Goal: Task Accomplishment & Management: Manage account settings

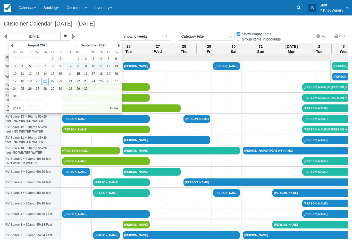
select select
click at [119, 44] on div "08/21/25 Show : 6 weeks 1 week 2 weeks 3 weeks 4 weeks 6 weeks Category Filter …" at bounding box center [176, 38] width 352 height 12
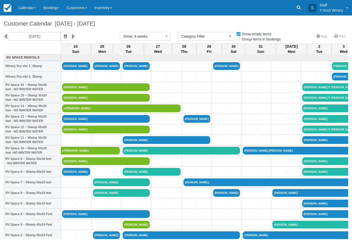
scroll to position [0, 85]
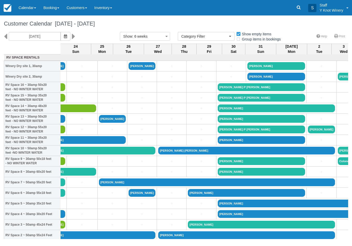
click at [64, 35] on icon "button" at bounding box center [65, 37] width 3 height 4
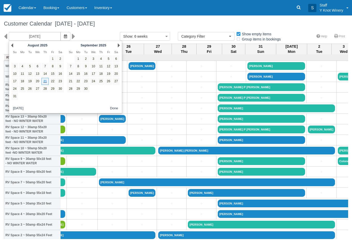
click at [119, 46] on link "Next" at bounding box center [119, 45] width 2 height 4
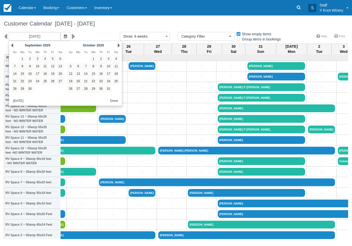
click at [102, 64] on link "9" at bounding box center [101, 66] width 7 height 7
type input "10/09/25"
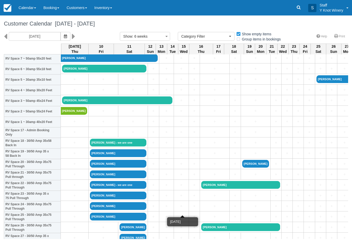
scroll to position [124, 0]
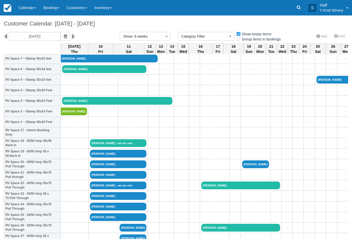
click at [70, 93] on link "+" at bounding box center [74, 90] width 25 height 5
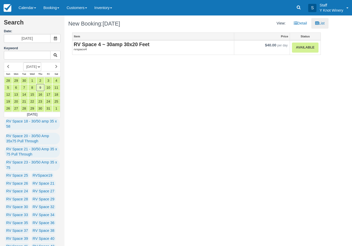
click at [297, 49] on link "Available" at bounding box center [305, 48] width 26 height 10
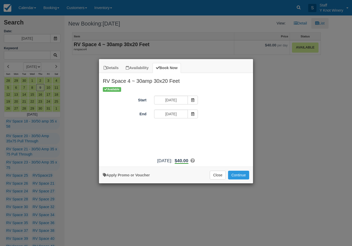
click at [249, 178] on button "Continue" at bounding box center [238, 175] width 21 height 9
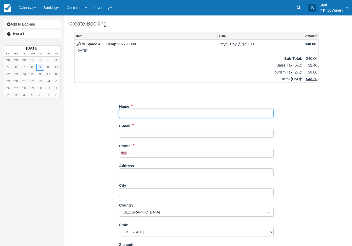
click at [195, 112] on input "Name" at bounding box center [196, 113] width 155 height 9
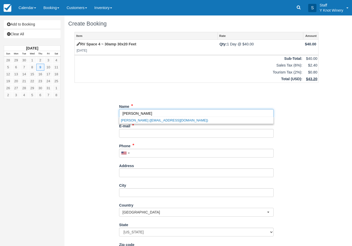
click at [130, 121] on link "Jeremy Herrbach (jherrbach@gmail.com)" at bounding box center [196, 120] width 154 height 6
type input "Jeremy Herrbach"
type input "jherrbach@gmail.com"
type input "+12089579957"
type input "615 Smeed Pkwy"
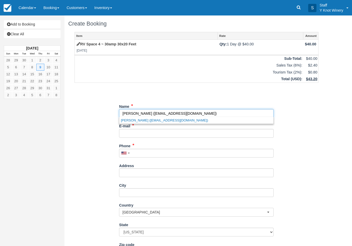
type input "Caldwell"
select select "ID"
type input "83605"
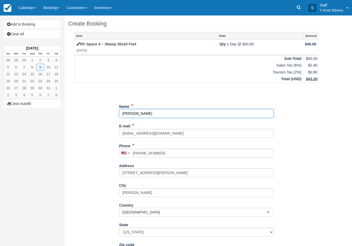
select select "ID"
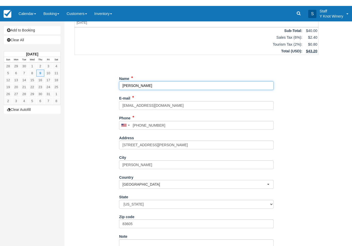
scroll to position [34, 0]
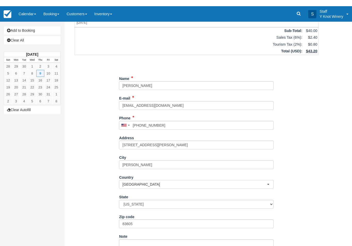
click at [314, 85] on div "Item Rate Amount RV Space 4 ~ 30amp 30x20 Feet Thu Oct 9, 2025 Qty: 1 Day @ $40…" at bounding box center [196, 124] width 257 height 253
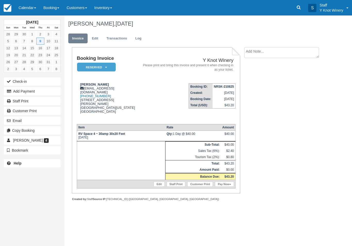
click at [158, 182] on link "Edit" at bounding box center [159, 184] width 11 height 5
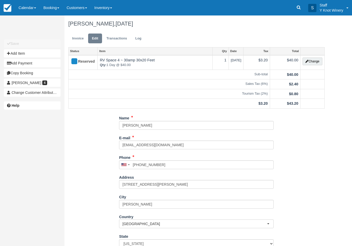
click at [316, 64] on button "Change" at bounding box center [313, 62] width 20 height 8
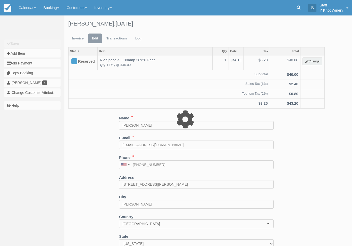
type input "40.00"
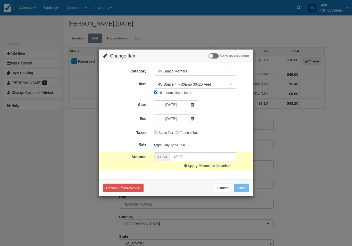
click at [195, 119] on span at bounding box center [193, 118] width 10 height 9
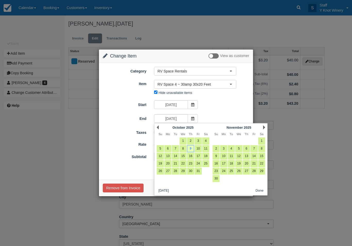
click at [207, 150] on link "11" at bounding box center [206, 148] width 7 height 7
type input "10/11/25"
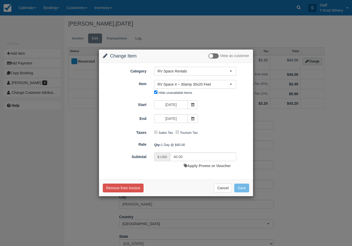
type input "120.00"
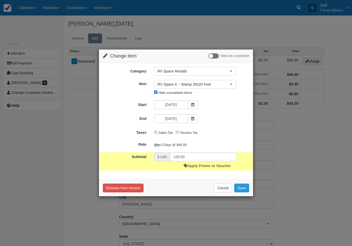
click at [244, 191] on button "Save" at bounding box center [242, 188] width 15 height 9
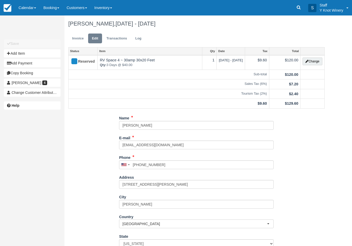
click at [21, 12] on link "Calendar" at bounding box center [27, 7] width 25 height 15
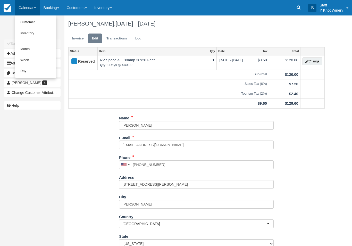
click at [26, 21] on link "Customer" at bounding box center [35, 22] width 41 height 11
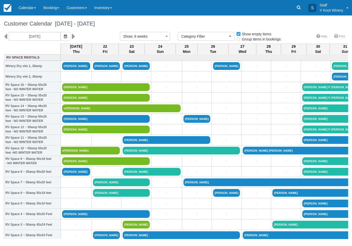
select select
click at [71, 218] on link "[PERSON_NAME]" at bounding box center [106, 214] width 88 height 8
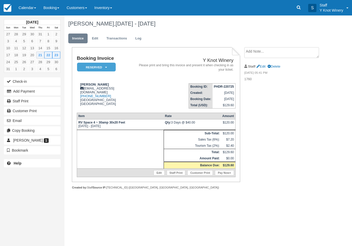
click at [31, 2] on link "Calendar" at bounding box center [27, 7] width 25 height 15
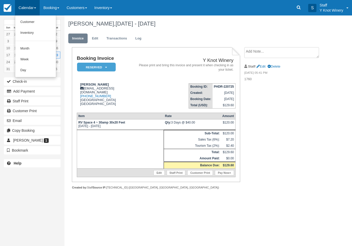
click at [35, 21] on link "Customer" at bounding box center [35, 22] width 41 height 11
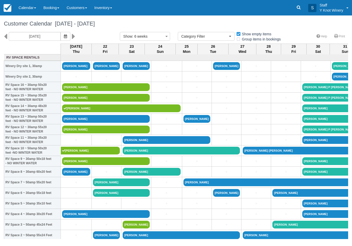
select select
click at [75, 216] on link "[PERSON_NAME]" at bounding box center [106, 214] width 88 height 8
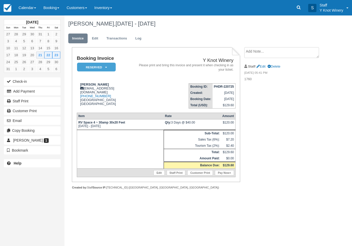
click at [154, 175] on link "Edit" at bounding box center [159, 172] width 11 height 5
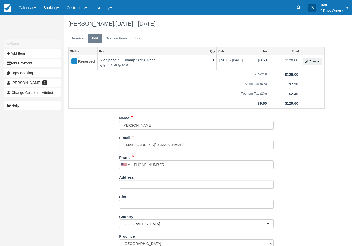
click at [314, 59] on button "Change" at bounding box center [313, 62] width 20 height 8
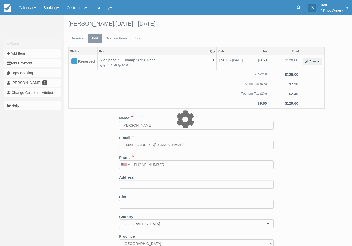
type input "120.00"
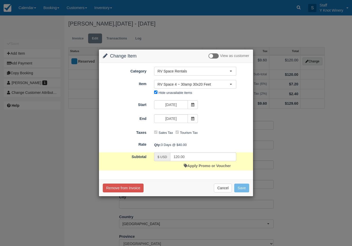
click at [157, 84] on button "RV Space 4 ~ 30amp 30x20 Feet" at bounding box center [195, 84] width 82 height 9
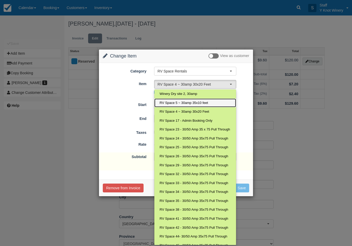
click at [161, 103] on span "RV Space 5 ~ 30amp 35x10 feet" at bounding box center [184, 103] width 49 height 5
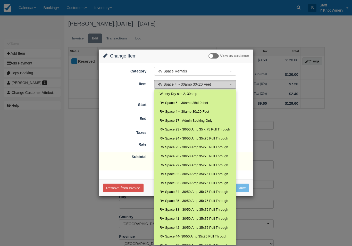
select select "15"
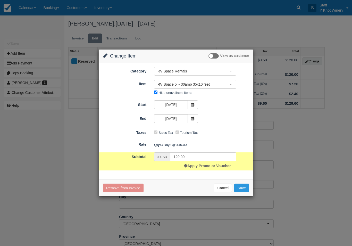
click at [241, 187] on button "Save" at bounding box center [242, 188] width 15 height 9
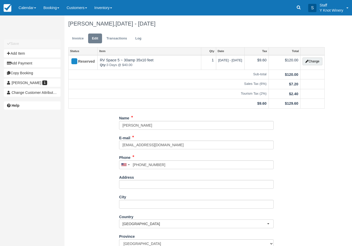
click at [313, 61] on button "Change" at bounding box center [313, 62] width 20 height 8
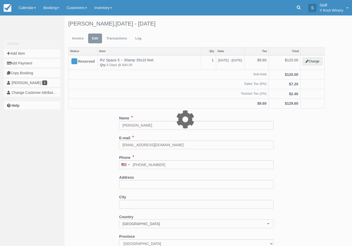
type input "120.00"
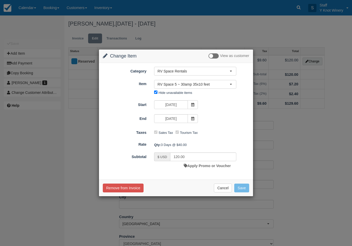
click at [217, 85] on span "RV Space 5 ~ 30amp 35x10 feet" at bounding box center [194, 84] width 72 height 5
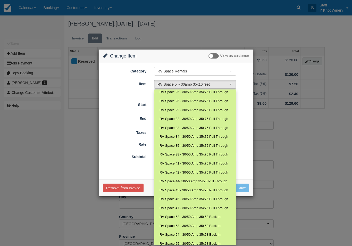
scroll to position [55, 0]
click at [51, 181] on div "Change Item Add Item View as customer Category RV Space Rentals RV Space Rental…" at bounding box center [176, 123] width 352 height 246
click at [28, 190] on div "Change Item Add Item View as customer Category RV Space Rentals RV Space Rental…" at bounding box center [176, 123] width 352 height 246
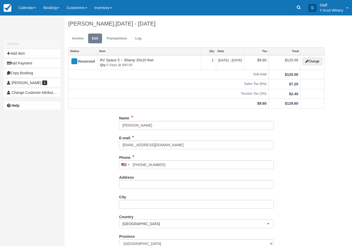
click at [24, 199] on div "Unsaved Changes Save Add Item Add Payment Copy Booking Julie Allen 1 Change Cus…" at bounding box center [32, 123] width 65 height 246
click at [27, 2] on link "Calendar" at bounding box center [27, 7] width 25 height 15
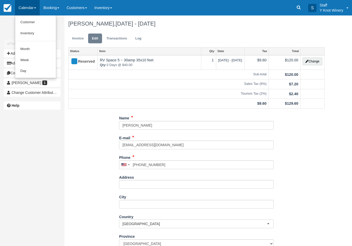
click at [28, 17] on link "Customer" at bounding box center [35, 22] width 41 height 11
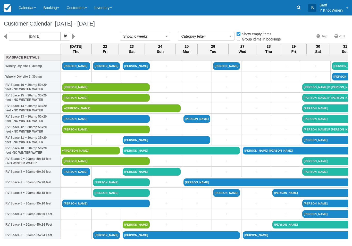
select select
click at [61, 33] on button "button" at bounding box center [66, 36] width 10 height 9
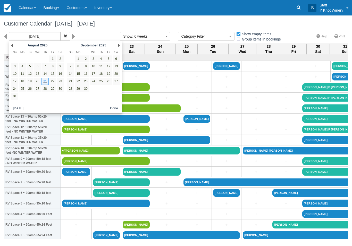
click at [119, 44] on link "Next" at bounding box center [119, 45] width 2 height 4
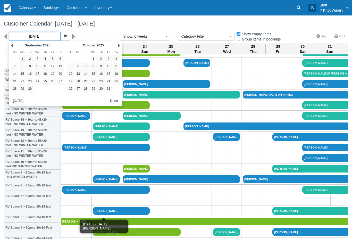
scroll to position [0, 43]
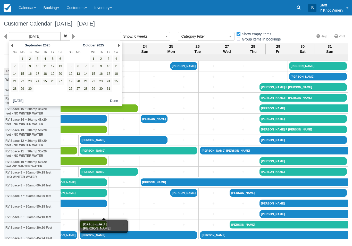
click at [112, 103] on button "Done" at bounding box center [114, 101] width 12 height 6
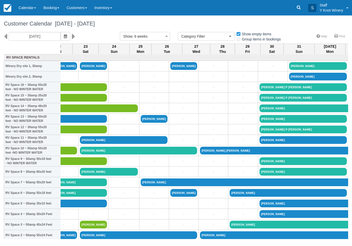
click at [116, 99] on td "+" at bounding box center [123, 98] width 31 height 11
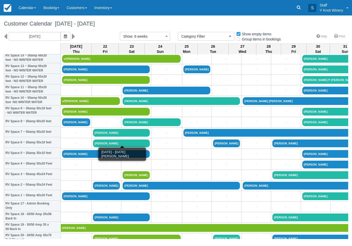
scroll to position [51, 0]
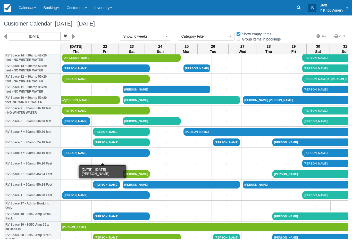
click at [91, 155] on link "[PERSON_NAME]" at bounding box center [106, 153] width 88 height 8
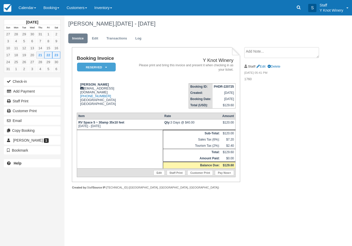
click at [159, 175] on link "Edit" at bounding box center [159, 172] width 11 height 5
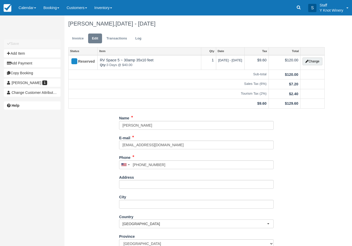
click at [315, 63] on button "Change" at bounding box center [313, 62] width 20 height 8
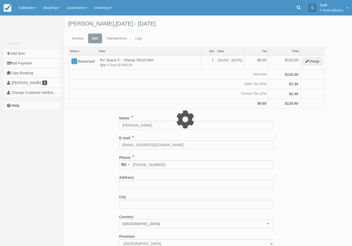
type input "120.00"
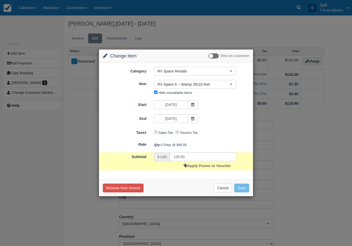
click at [231, 87] on button "RV Space 5 ~ 30amp 35x10 feet" at bounding box center [195, 84] width 82 height 9
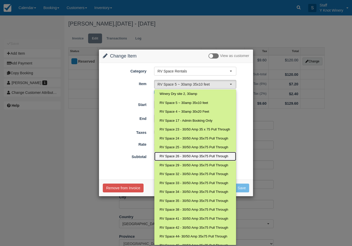
click at [193, 154] on span "RV Space 26 - 30/50 Amp 35x75 Pull Through" at bounding box center [194, 156] width 69 height 5
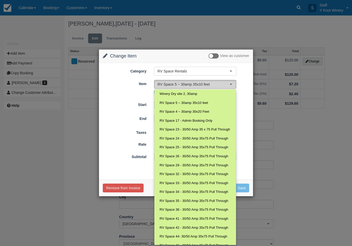
select select "78"
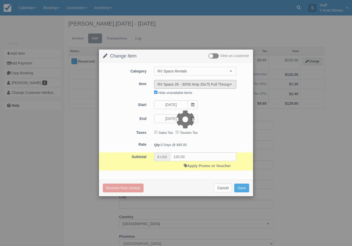
type input "135.00"
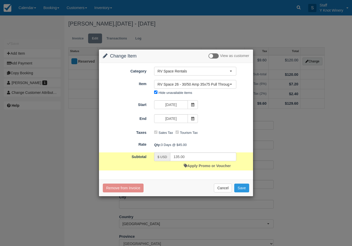
click at [243, 189] on button "Save" at bounding box center [242, 188] width 15 height 9
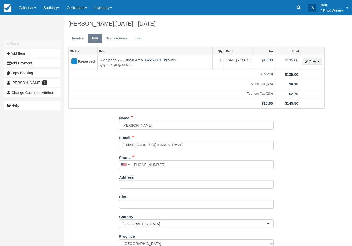
click at [34, 6] on link "Calendar" at bounding box center [27, 7] width 25 height 15
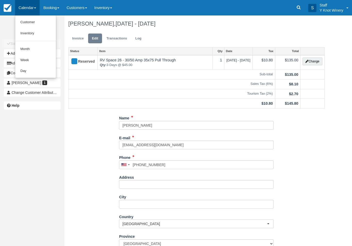
click at [25, 20] on link "Customer" at bounding box center [35, 22] width 41 height 11
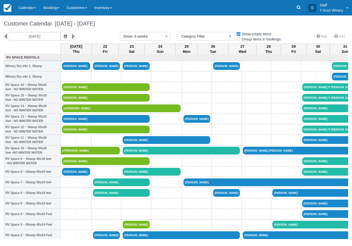
select select
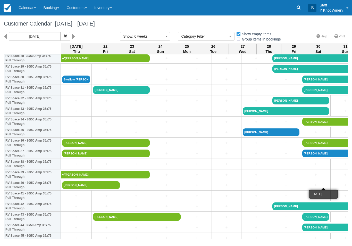
scroll to position [315, 0]
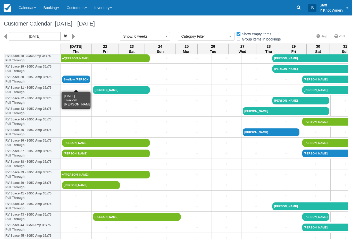
click at [69, 83] on link "Swallow [PERSON_NAME]" at bounding box center [76, 80] width 28 height 8
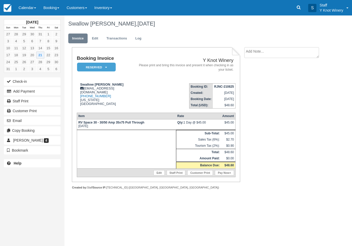
click at [17, 80] on button "Check-in" at bounding box center [32, 81] width 57 height 8
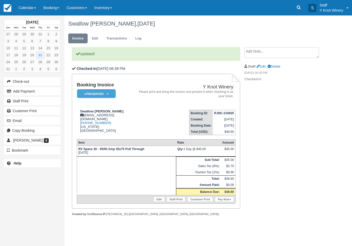
click at [230, 201] on icon at bounding box center [231, 199] width 2 height 3
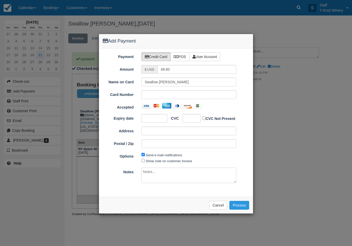
click at [179, 53] on label "POS" at bounding box center [180, 56] width 19 height 9
radio input "true"
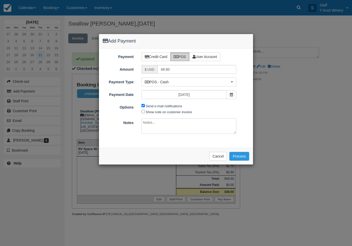
click at [243, 156] on button "Process" at bounding box center [240, 156] width 20 height 9
